Goal: Find specific page/section: Find specific page/section

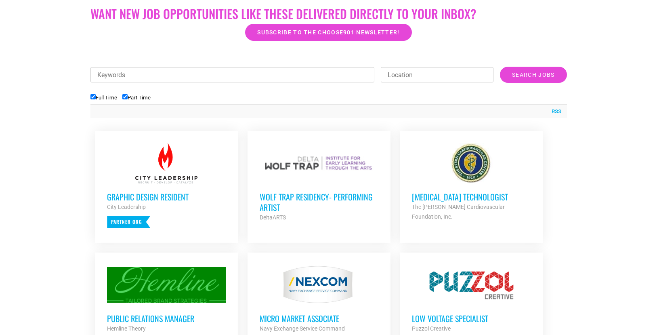
scroll to position [238, 0]
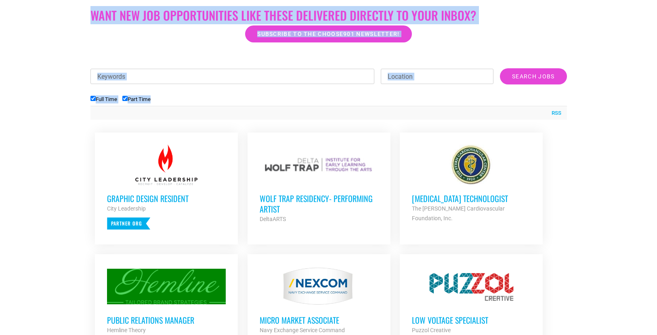
drag, startPoint x: 52, startPoint y: 8, endPoint x: 87, endPoint y: 110, distance: 107.6
drag, startPoint x: 87, startPoint y: 110, endPoint x: 68, endPoint y: 8, distance: 103.0
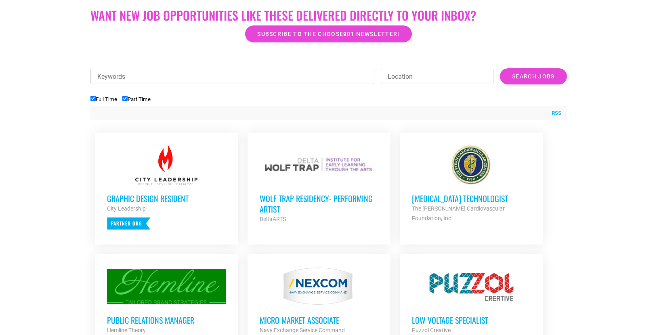
drag, startPoint x: 68, startPoint y: 8, endPoint x: 184, endPoint y: 100, distance: 147.7
click at [184, 100] on ul "Full Time Part Time" at bounding box center [328, 98] width 476 height 13
drag, startPoint x: 184, startPoint y: 100, endPoint x: 57, endPoint y: 10, distance: 155.5
